Goal: Check status: Check status

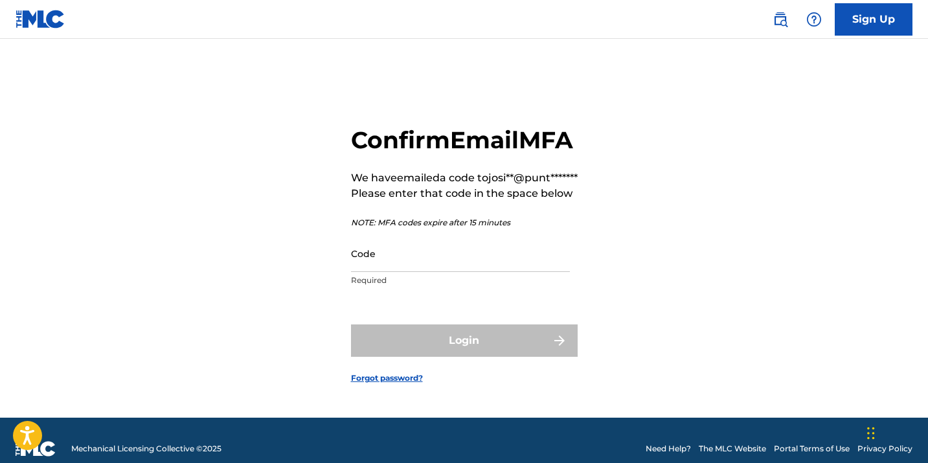
click at [471, 272] on input "Code" at bounding box center [460, 253] width 219 height 37
paste input "690084"
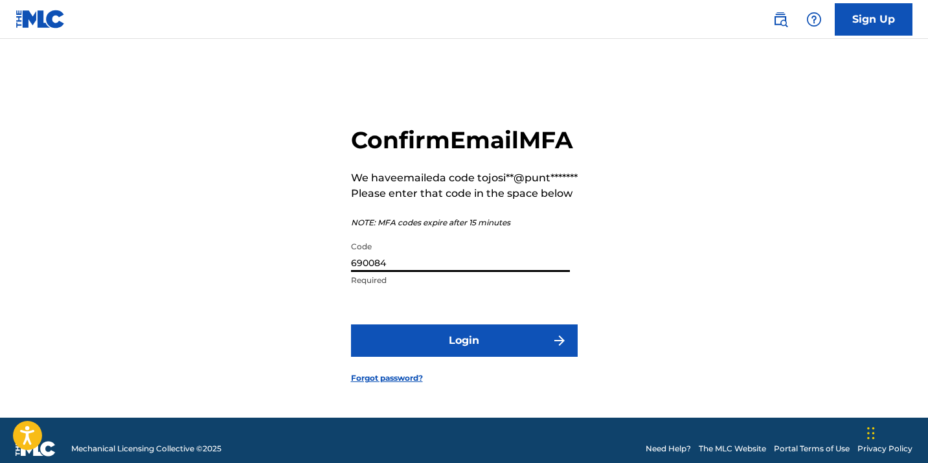
type input "690084"
click at [480, 357] on button "Login" at bounding box center [464, 340] width 227 height 32
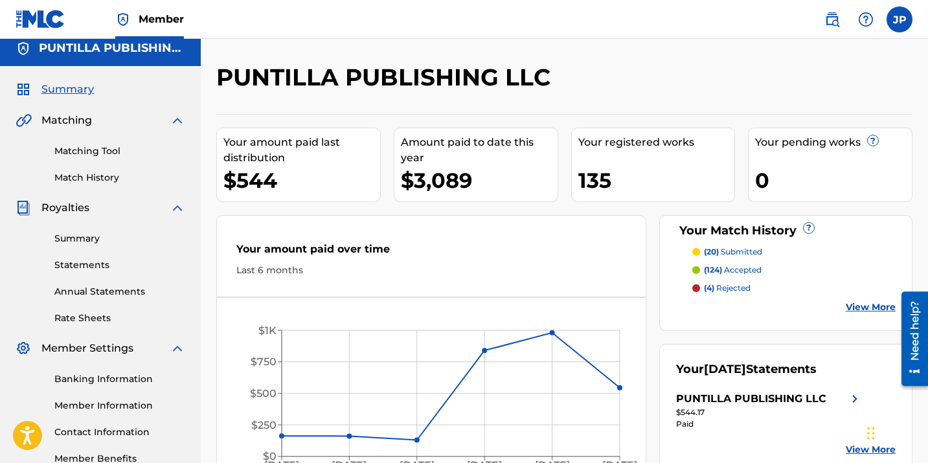
scroll to position [3, 0]
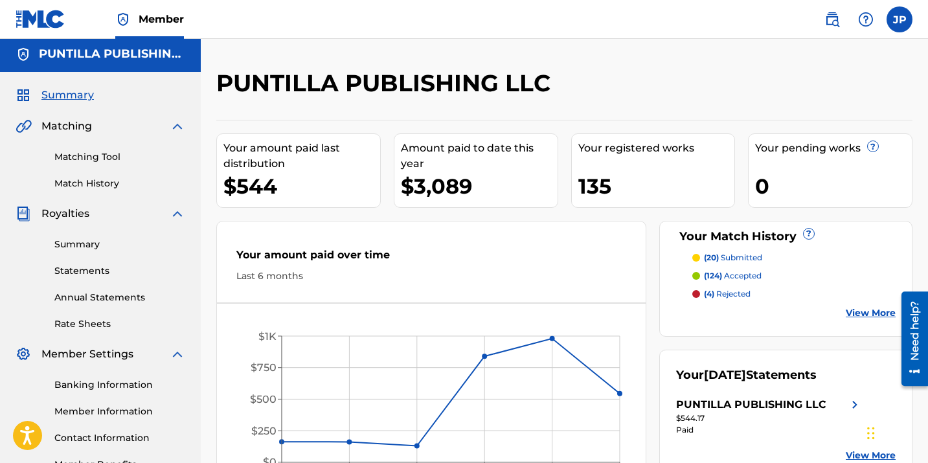
click at [102, 251] on link "Summary" at bounding box center [119, 245] width 131 height 14
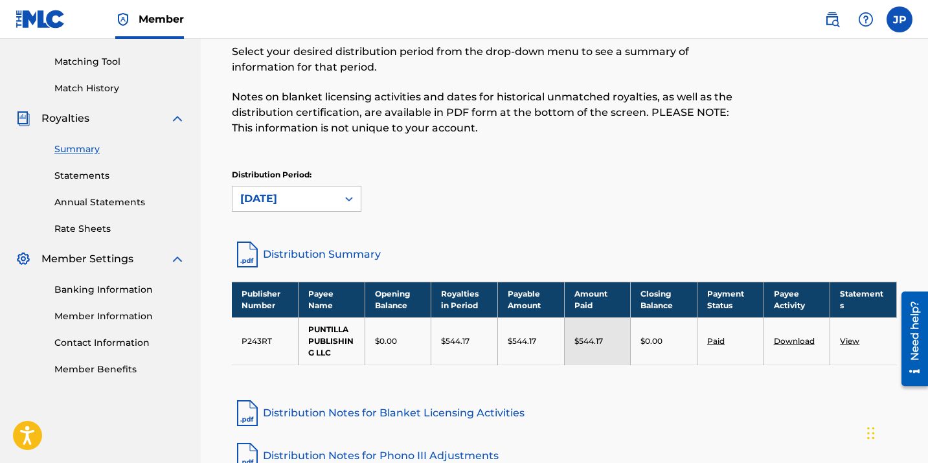
scroll to position [98, 0]
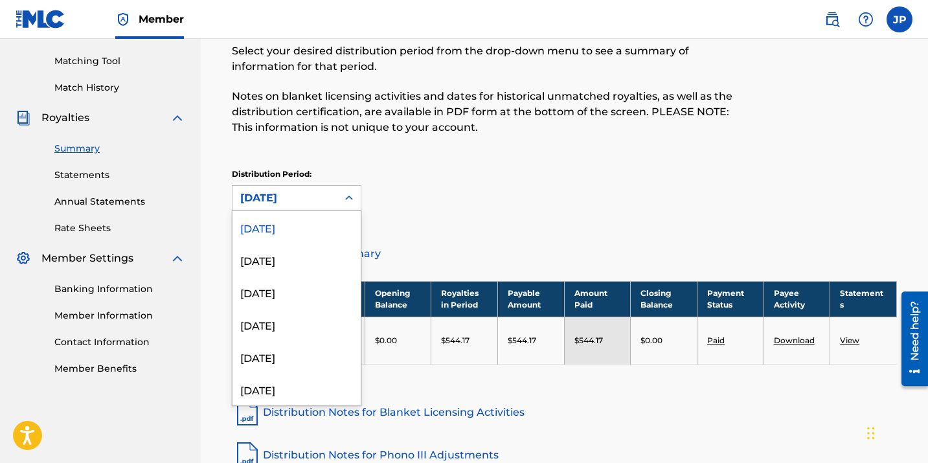
click at [346, 198] on icon at bounding box center [349, 198] width 13 height 13
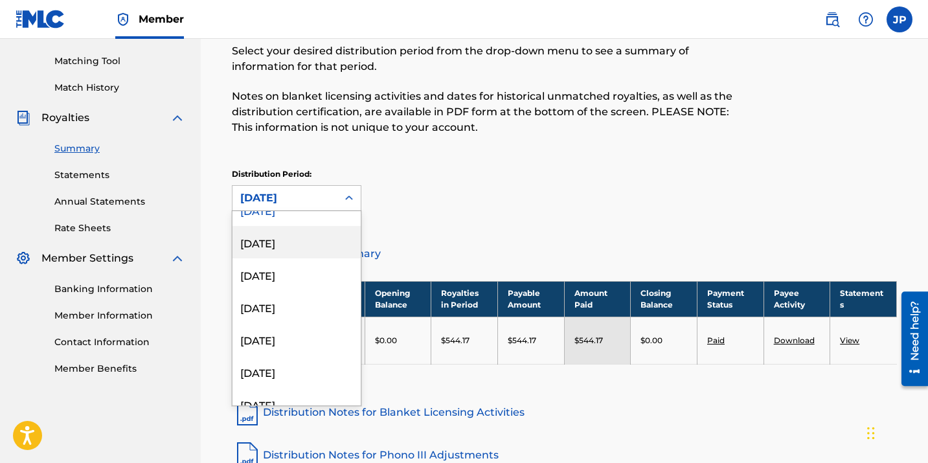
scroll to position [21, 0]
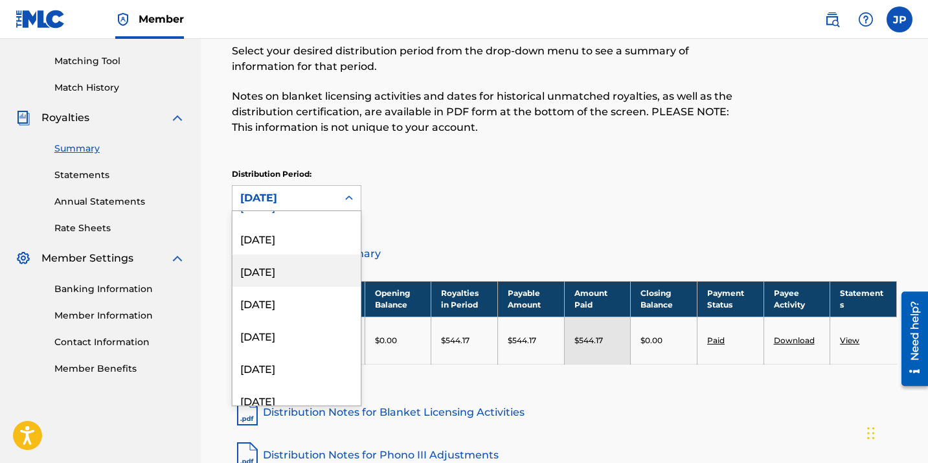
click at [312, 275] on div "[DATE]" at bounding box center [297, 271] width 128 height 32
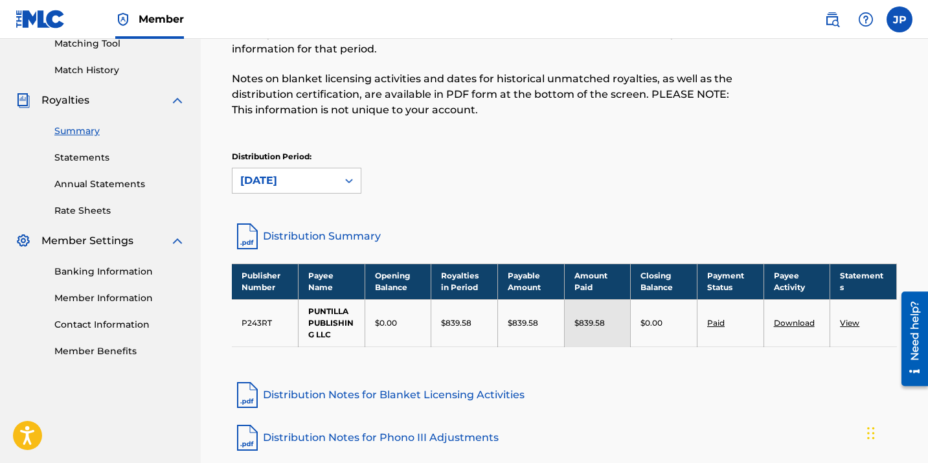
scroll to position [119, 0]
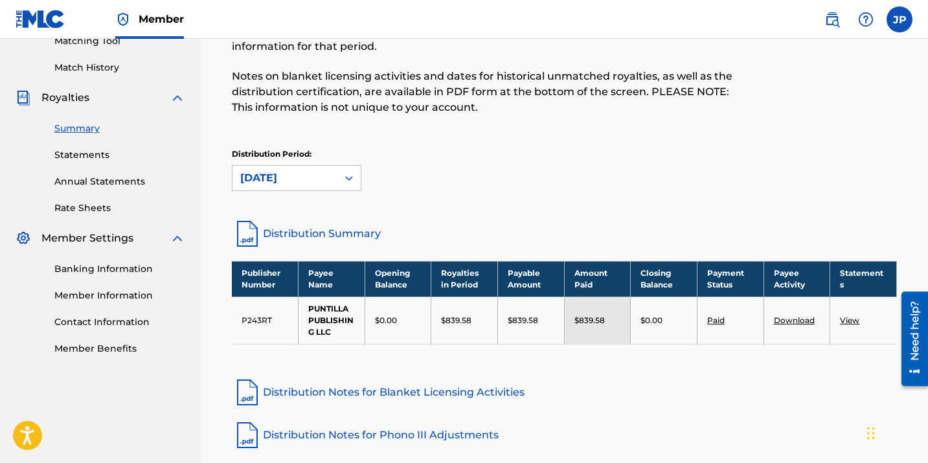
click at [340, 181] on div at bounding box center [348, 177] width 23 height 23
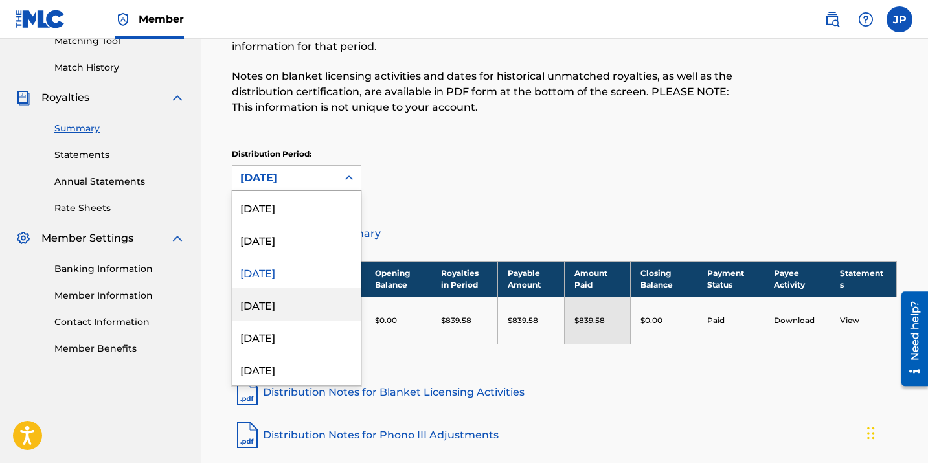
click at [308, 307] on div "[DATE]" at bounding box center [297, 304] width 128 height 32
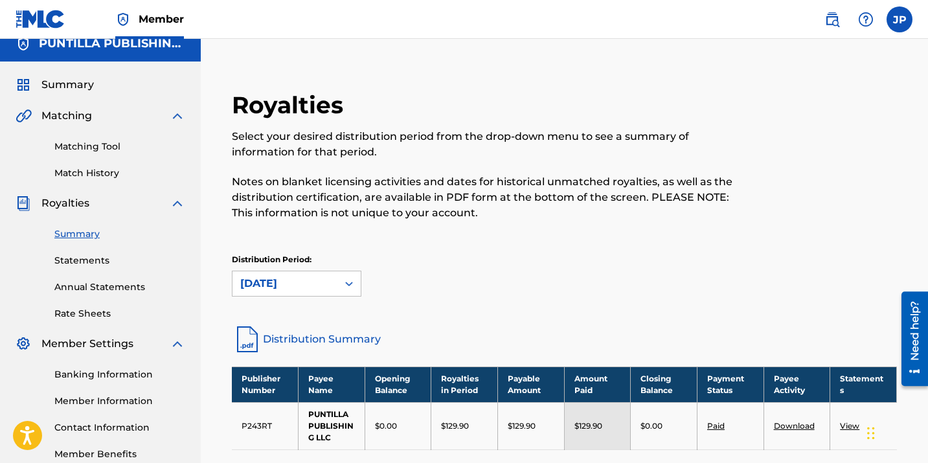
scroll to position [0, 0]
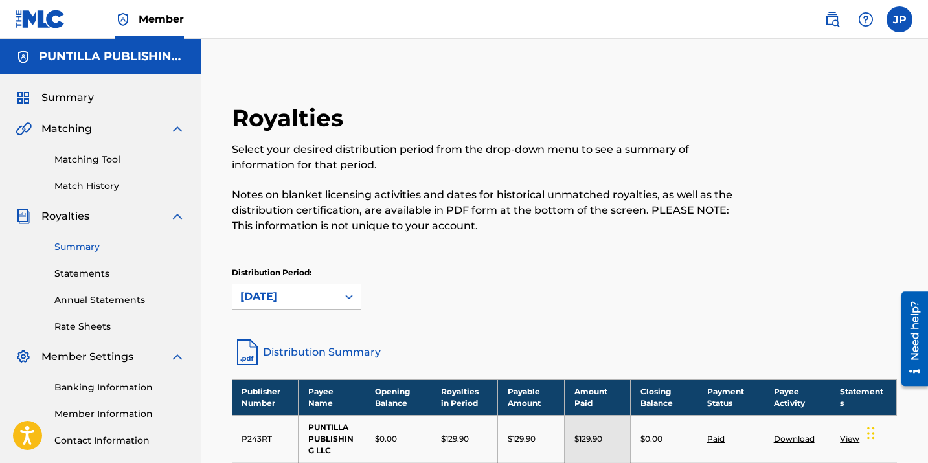
click at [155, 58] on h5 "PUNTILLA PUBLISHING LLC" at bounding box center [112, 56] width 146 height 15
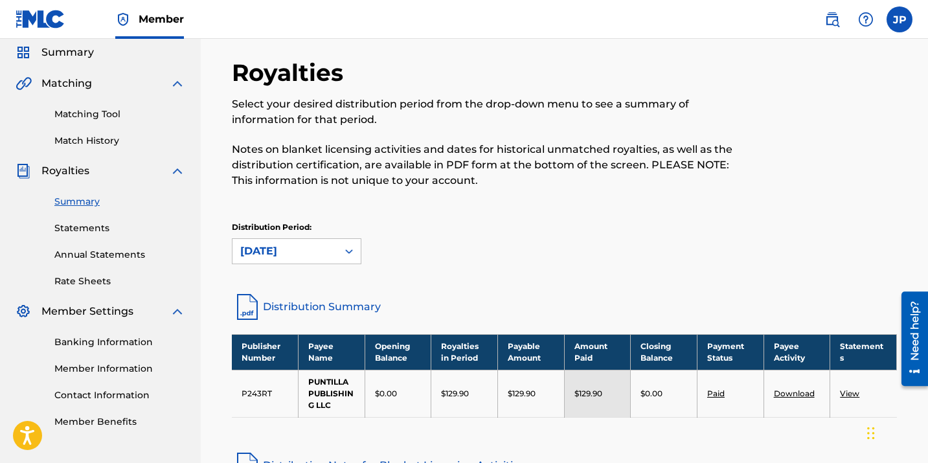
scroll to position [123, 0]
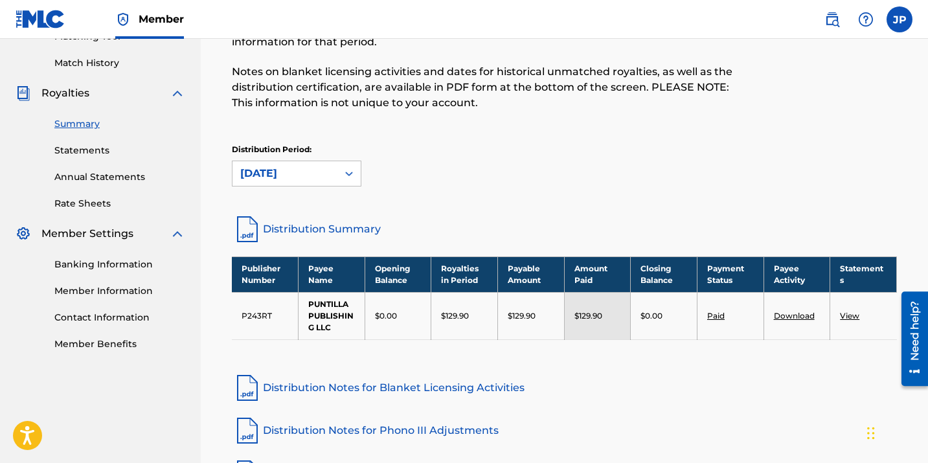
click at [336, 230] on link "Distribution Summary" at bounding box center [564, 229] width 665 height 31
click at [328, 179] on div "[DATE]" at bounding box center [284, 174] width 89 height 16
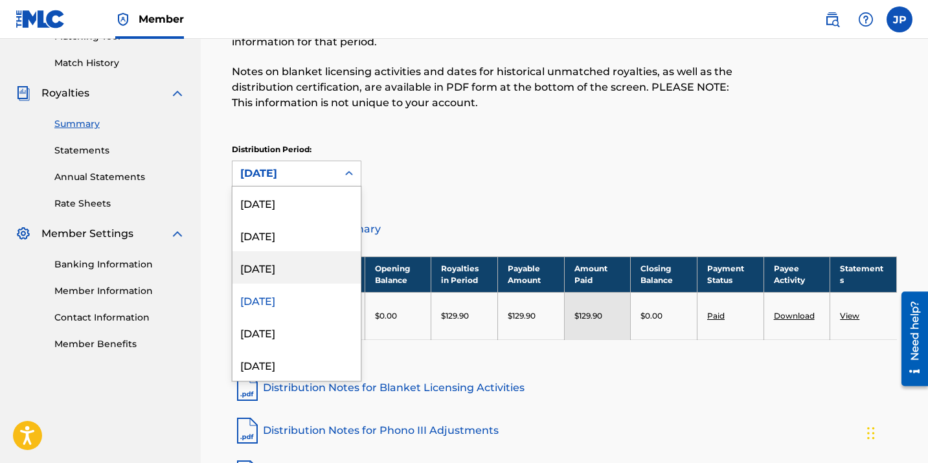
click at [304, 266] on div "[DATE]" at bounding box center [297, 267] width 128 height 32
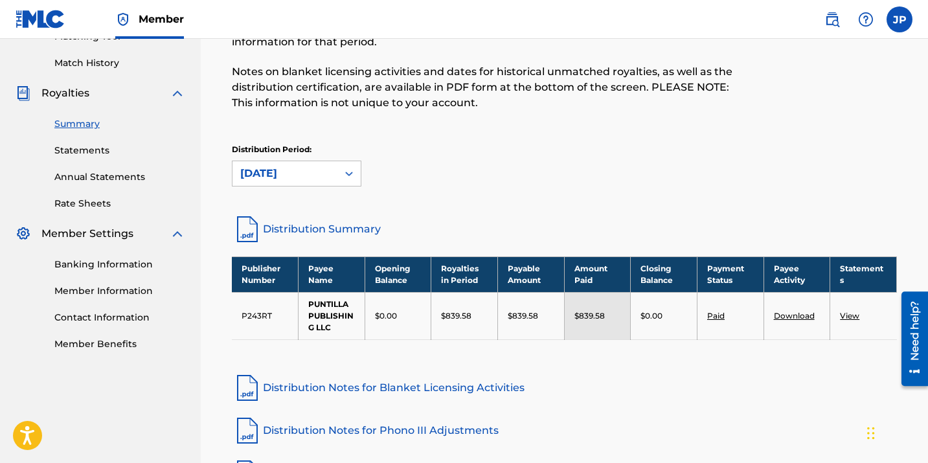
scroll to position [135, 0]
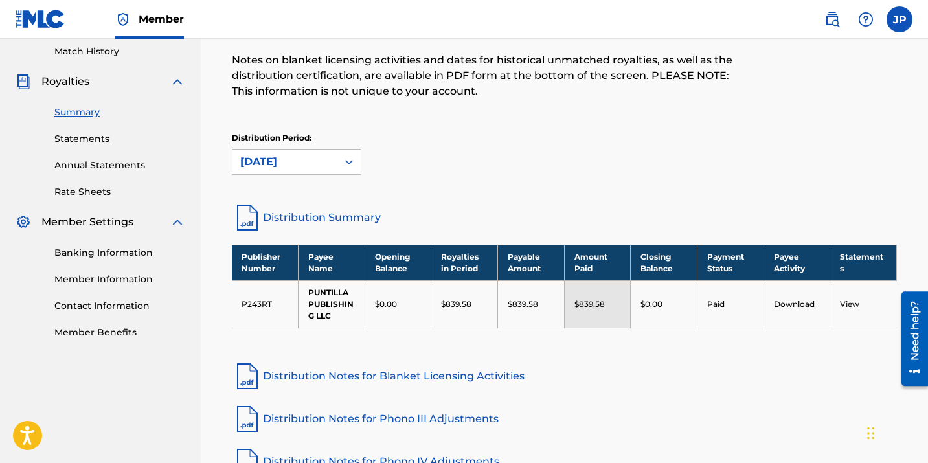
click at [285, 212] on link "Distribution Summary" at bounding box center [564, 217] width 665 height 31
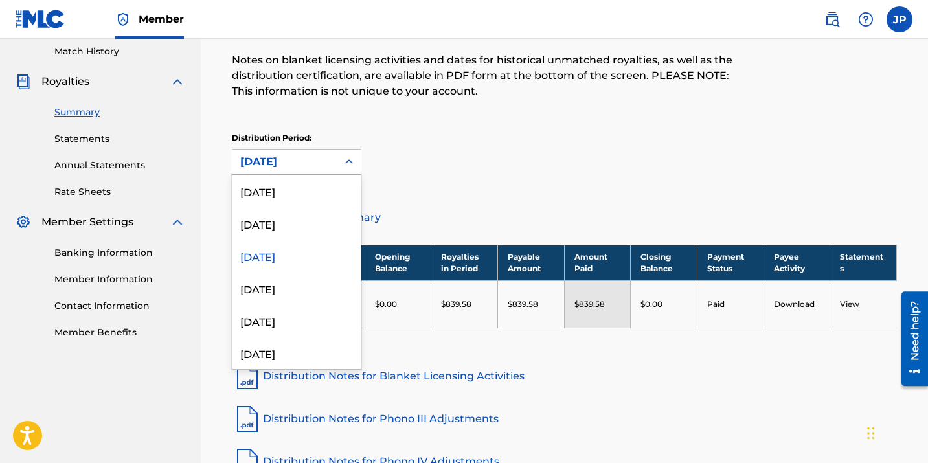
click at [352, 167] on icon at bounding box center [349, 161] width 13 height 13
click at [308, 222] on div "[DATE]" at bounding box center [297, 223] width 128 height 32
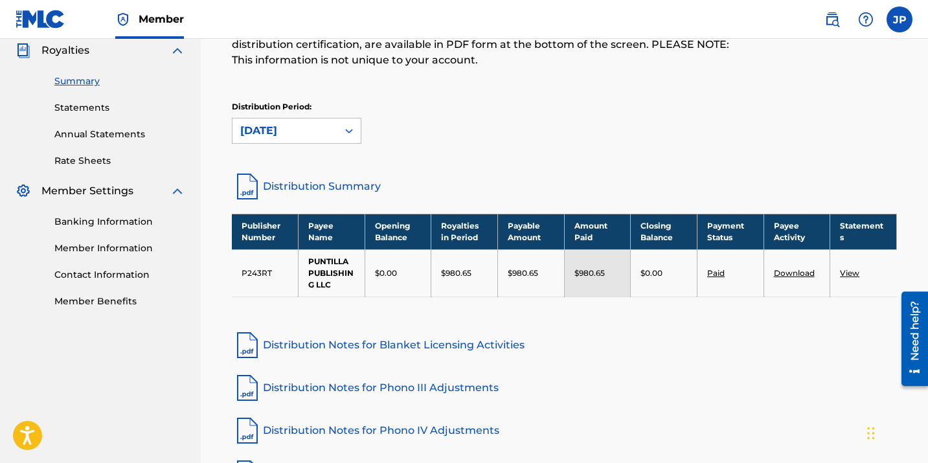
scroll to position [170, 0]
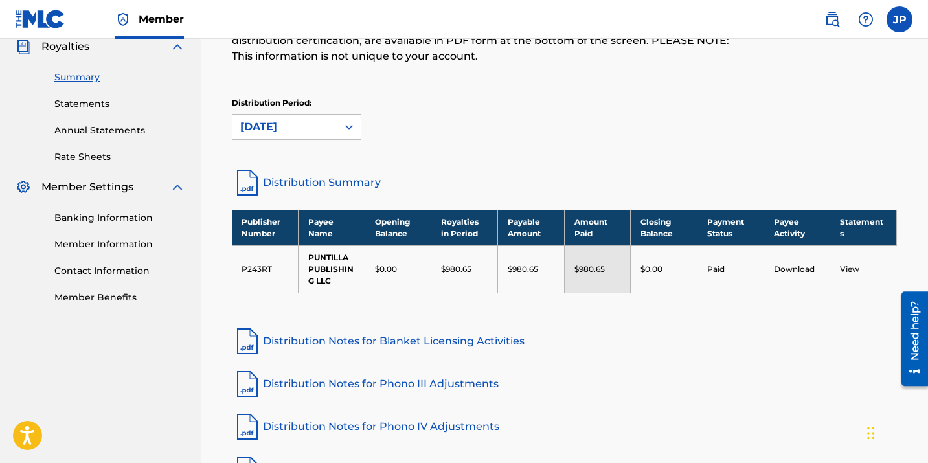
click at [312, 184] on link "Distribution Summary" at bounding box center [564, 182] width 665 height 31
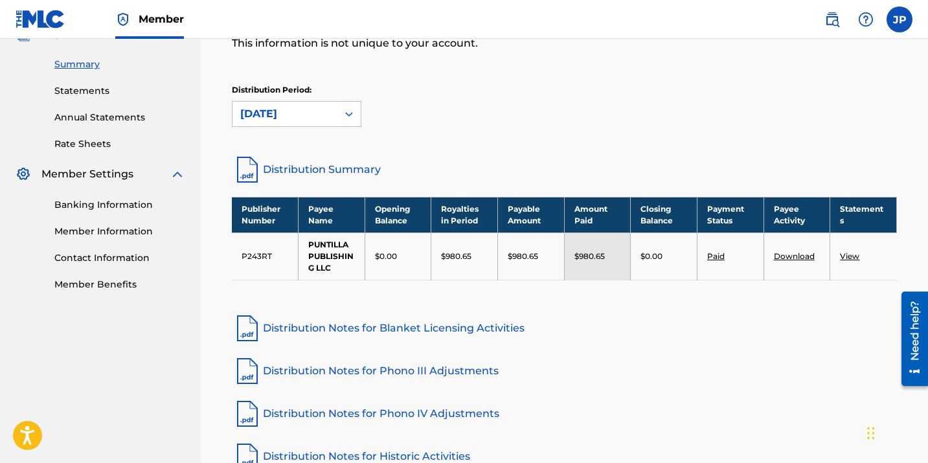
scroll to position [183, 0]
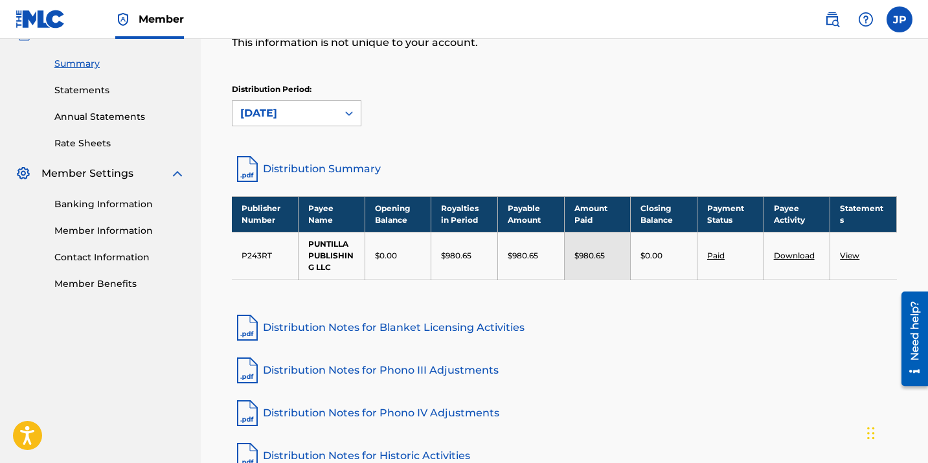
click at [343, 120] on div at bounding box center [348, 113] width 23 height 23
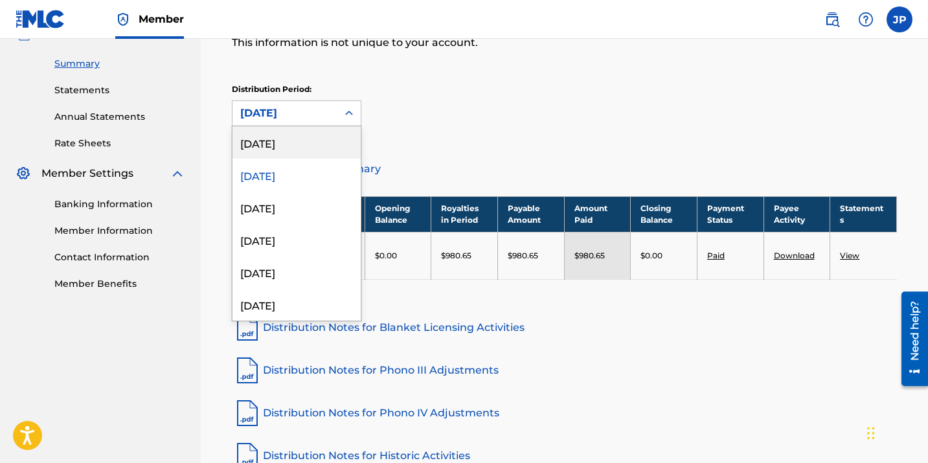
click at [326, 144] on div "[DATE]" at bounding box center [297, 142] width 128 height 32
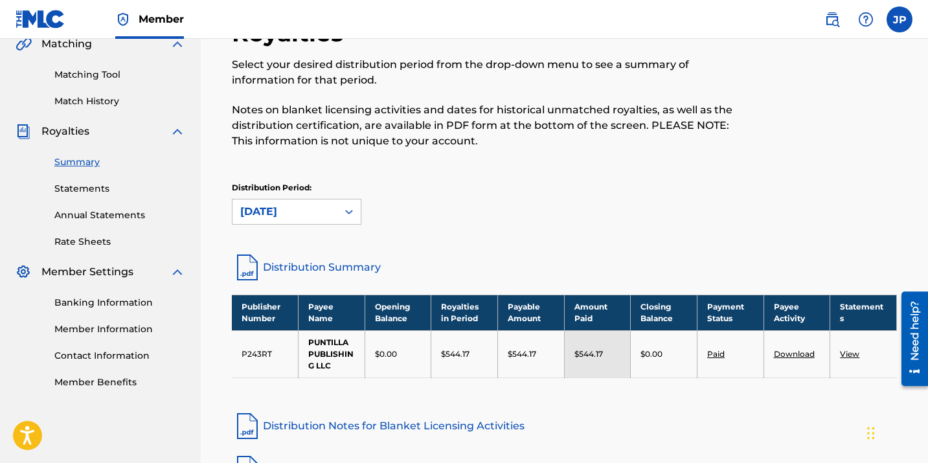
scroll to position [124, 0]
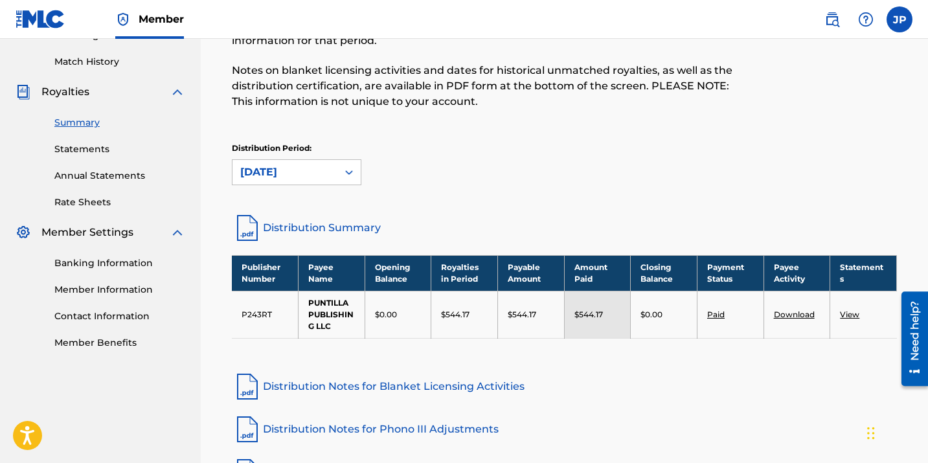
click at [312, 225] on link "Distribution Summary" at bounding box center [564, 227] width 665 height 31
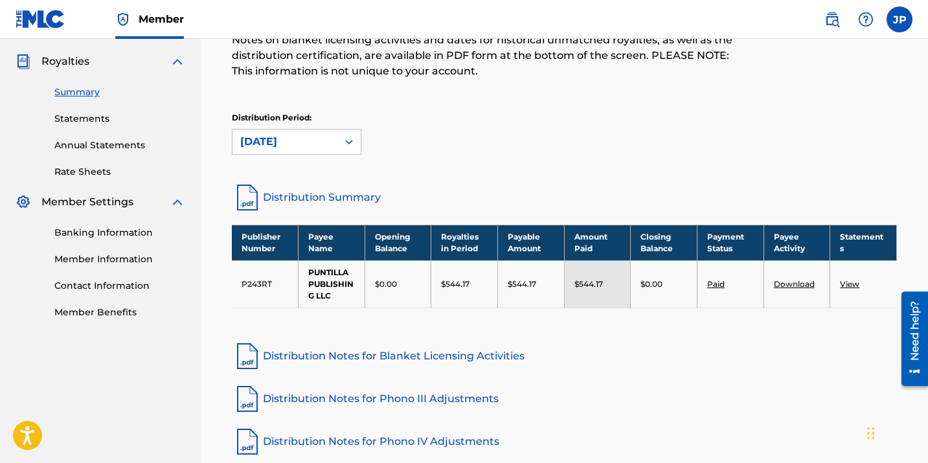
scroll to position [144, 0]
